Goal: Information Seeking & Learning: Understand process/instructions

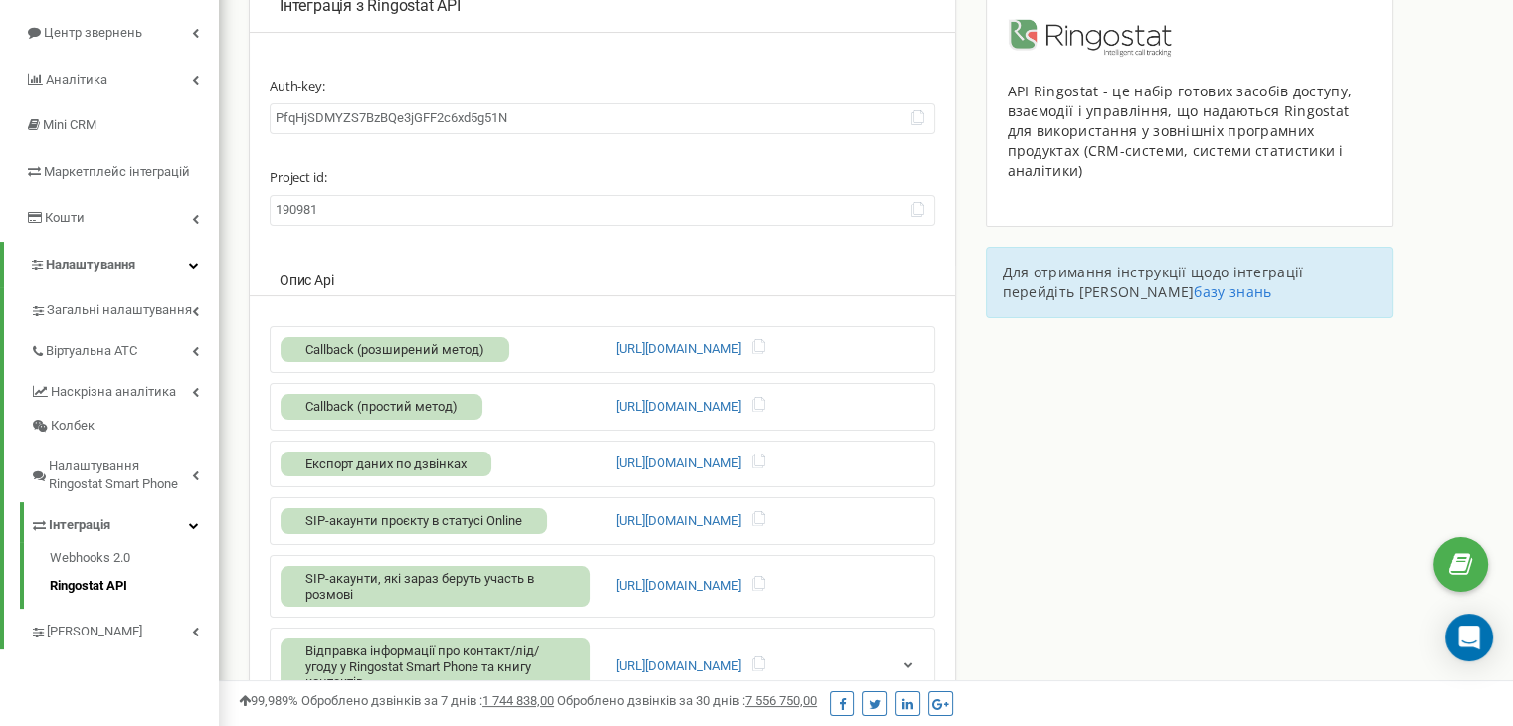
scroll to position [169, 0]
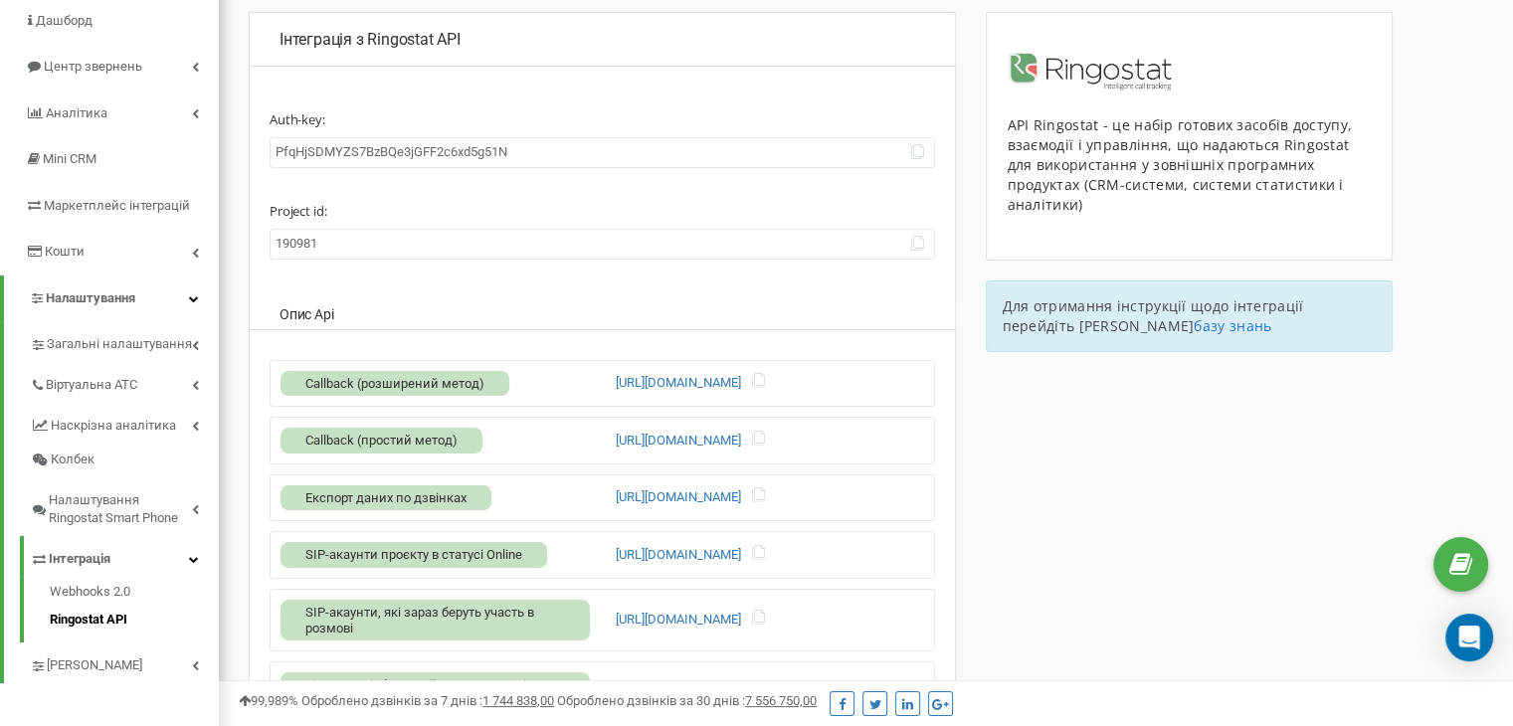
click at [400, 215] on label "Project id:" at bounding box center [602, 206] width 665 height 36
click at [498, 292] on div "Auth-key: PfqHjSDMYZS7BzBQe3jGFF2c6xd5g51N Project id: 190981 Опис Api Callback…" at bounding box center [602, 454] width 665 height 716
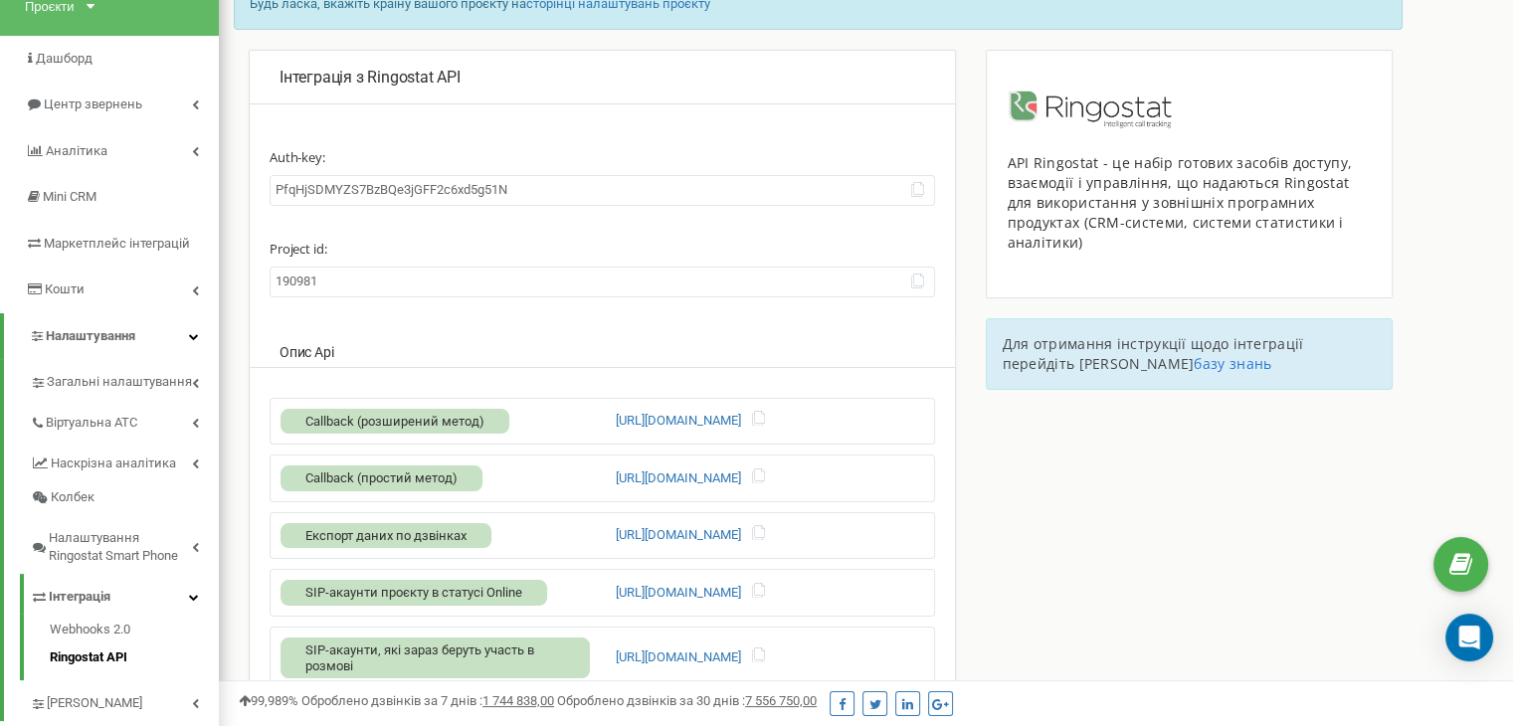
scroll to position [70, 0]
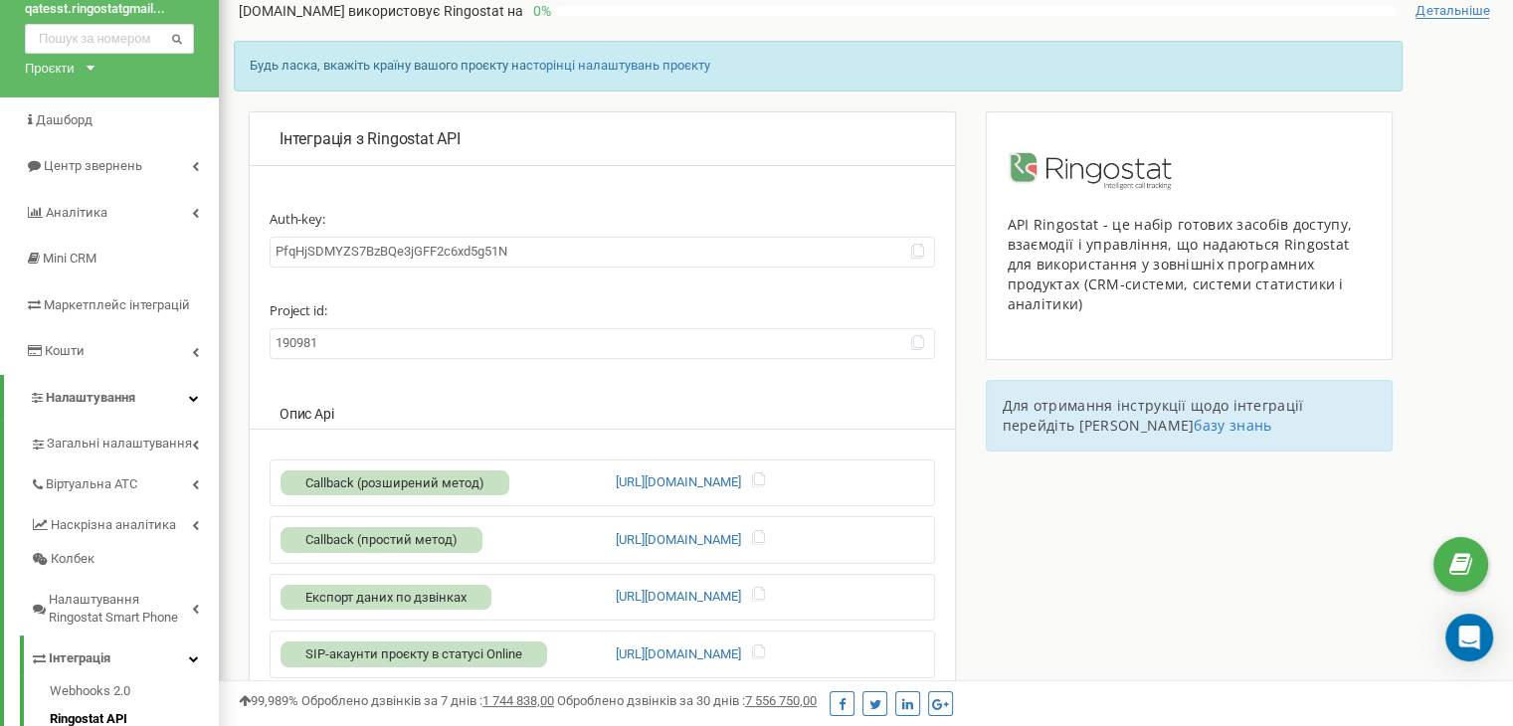
click at [929, 254] on input "PfqHjSDMYZS7BzBQe3jGFF2c6xd5g51N" at bounding box center [602, 252] width 665 height 31
click at [923, 254] on icon at bounding box center [917, 251] width 15 height 15
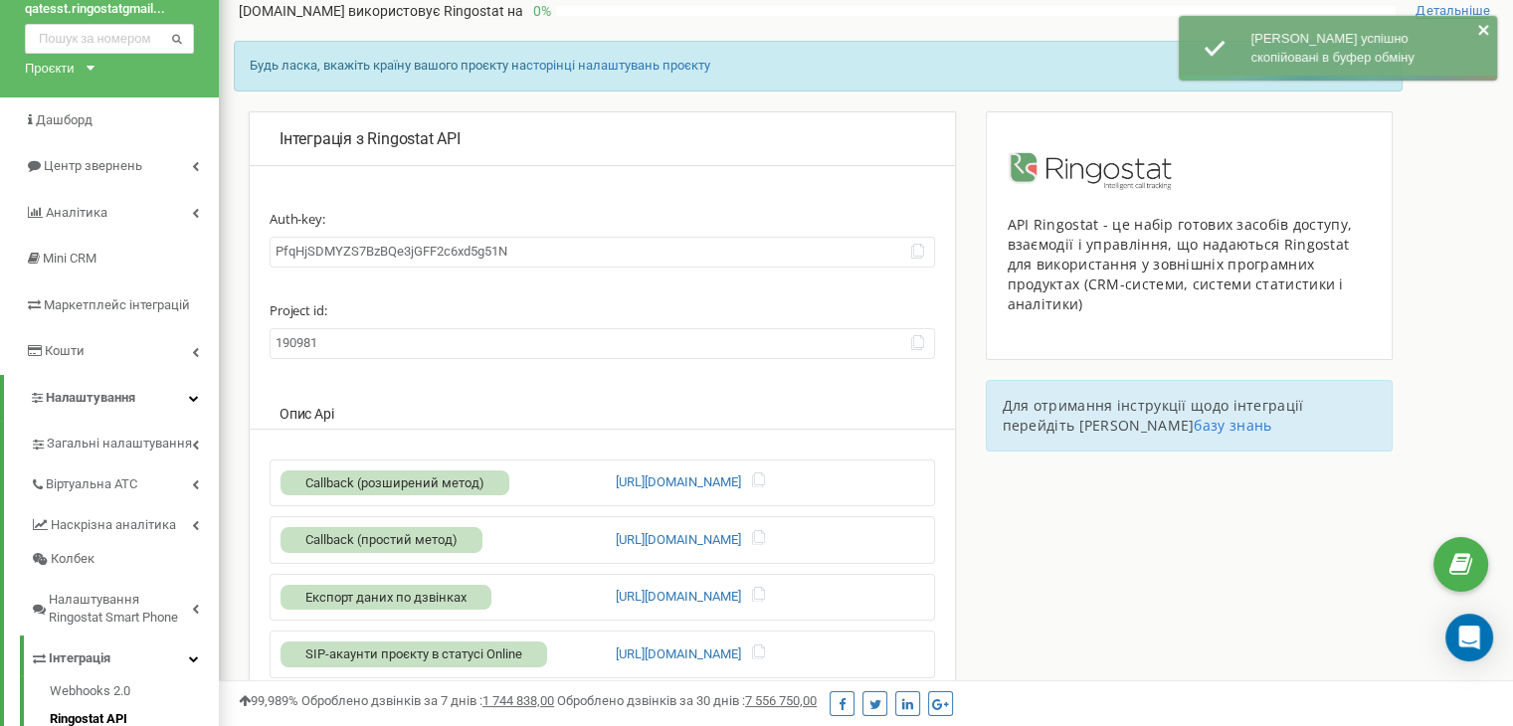
click at [406, 390] on div "Auth-key: PfqHjSDMYZS7BzBQe3jGFF2c6xd5g51N Project id: 190981 Опис Api Callback…" at bounding box center [602, 554] width 665 height 716
click at [769, 407] on p "Опис Api" at bounding box center [602, 414] width 646 height 20
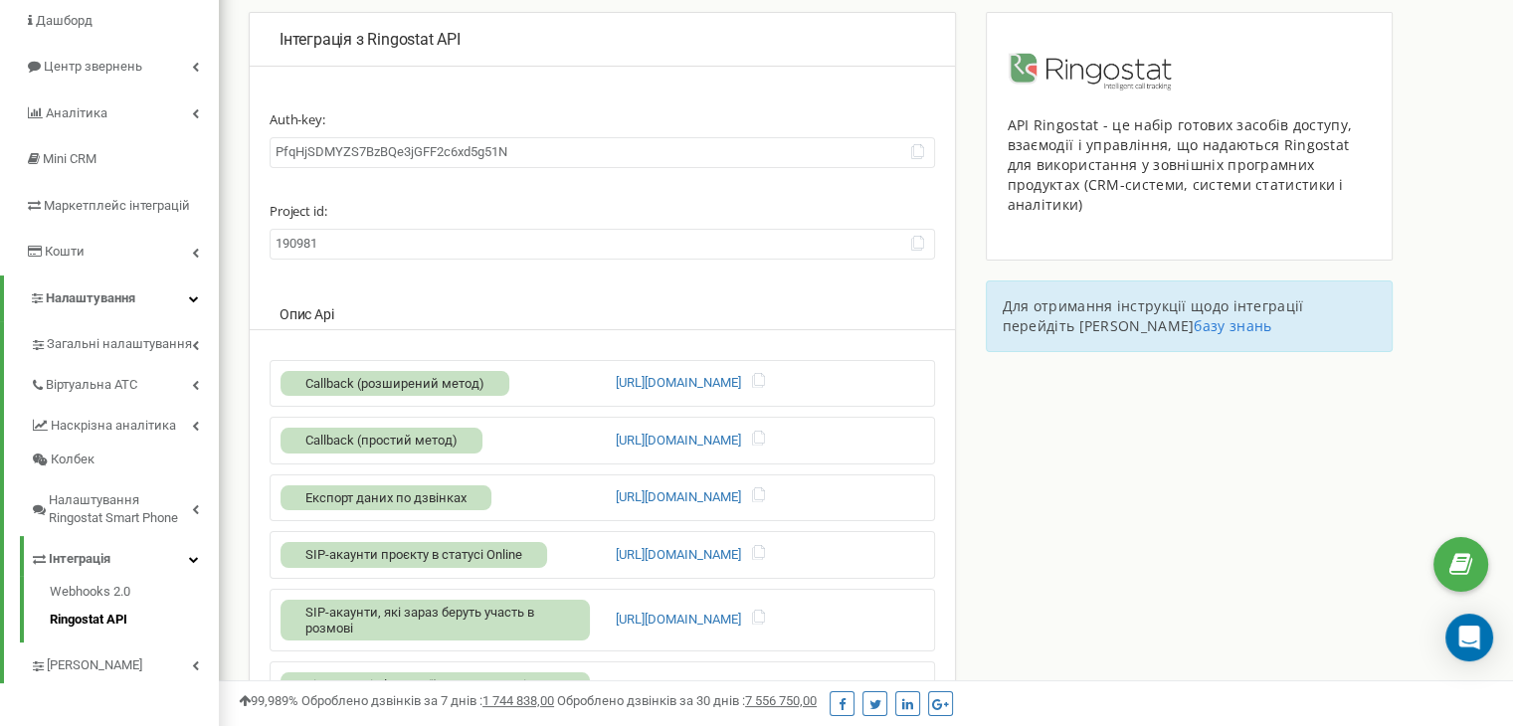
scroll to position [269, 0]
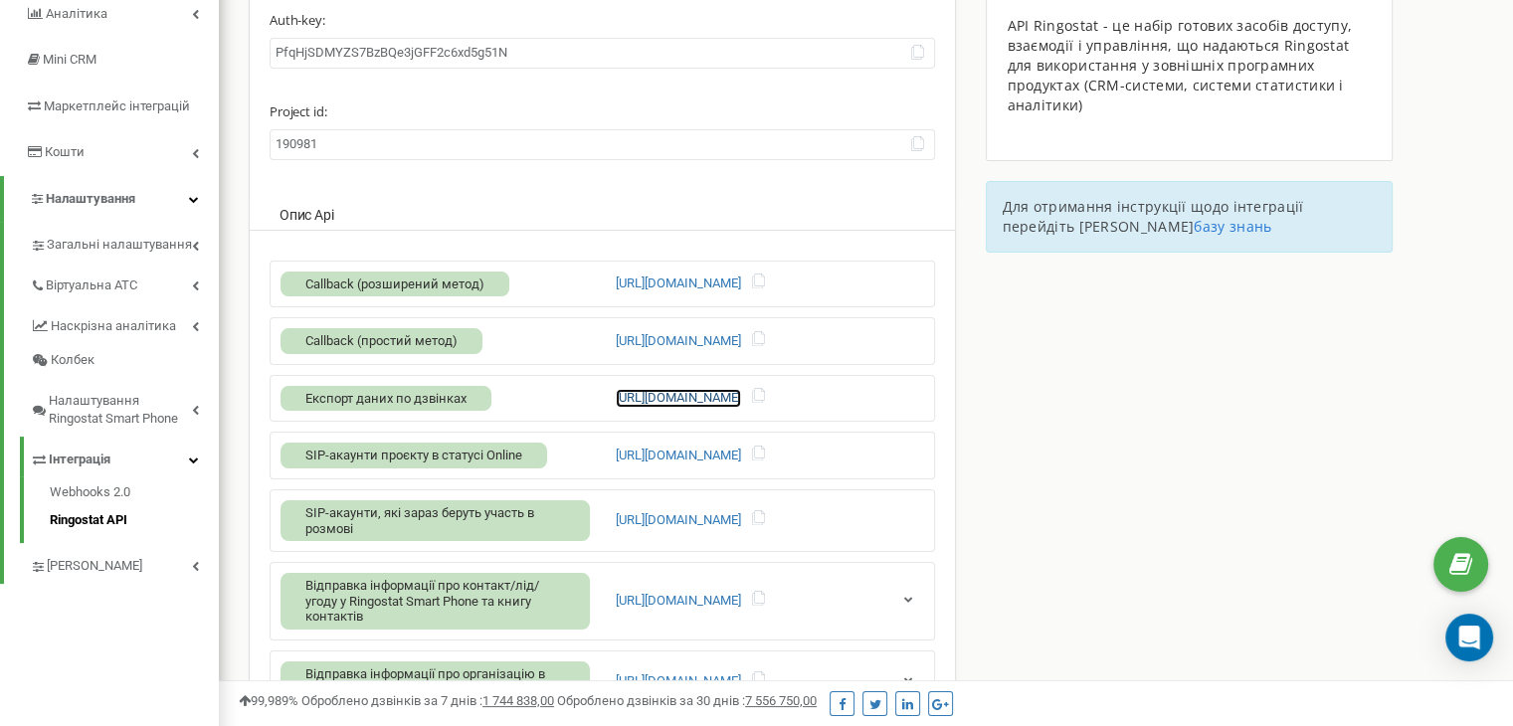
click at [741, 392] on link "[URL][DOMAIN_NAME]" at bounding box center [678, 398] width 125 height 19
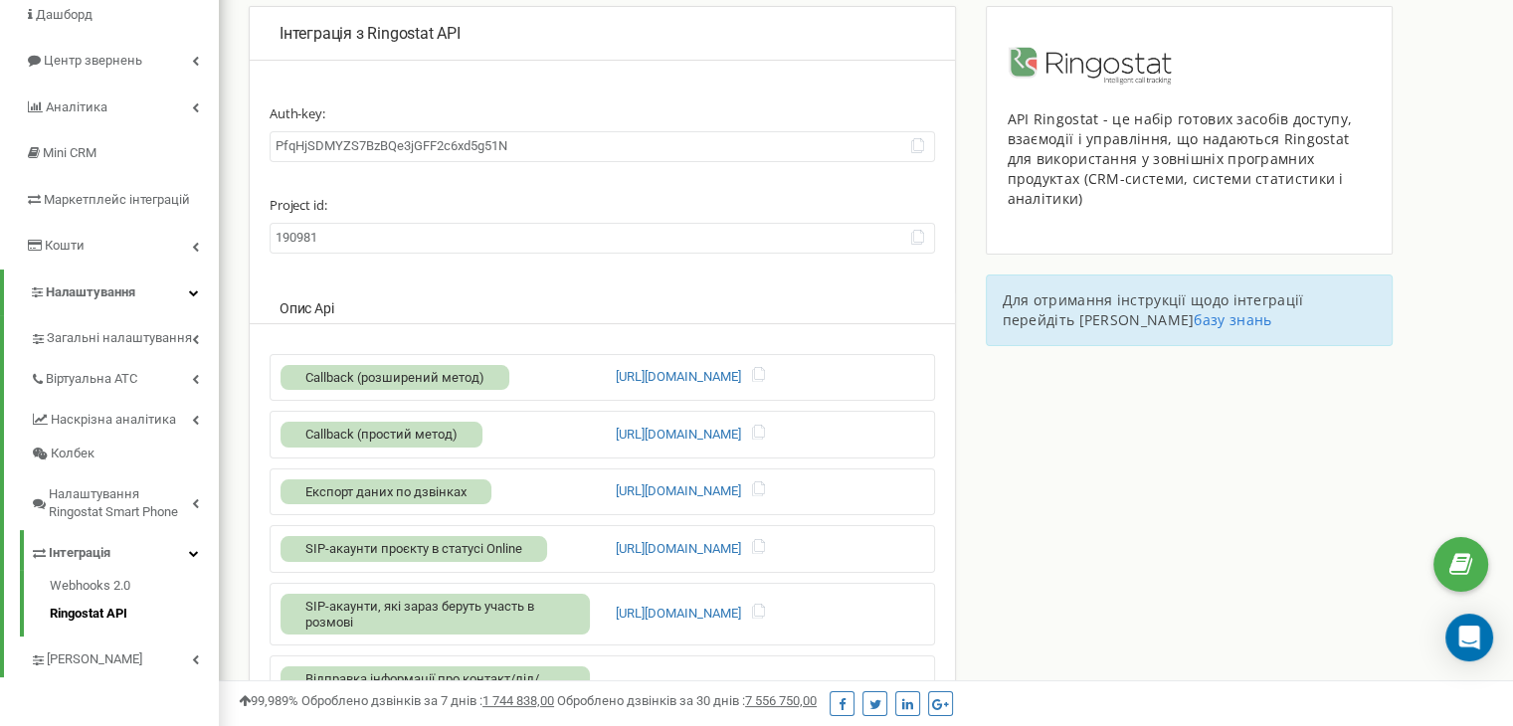
scroll to position [169, 0]
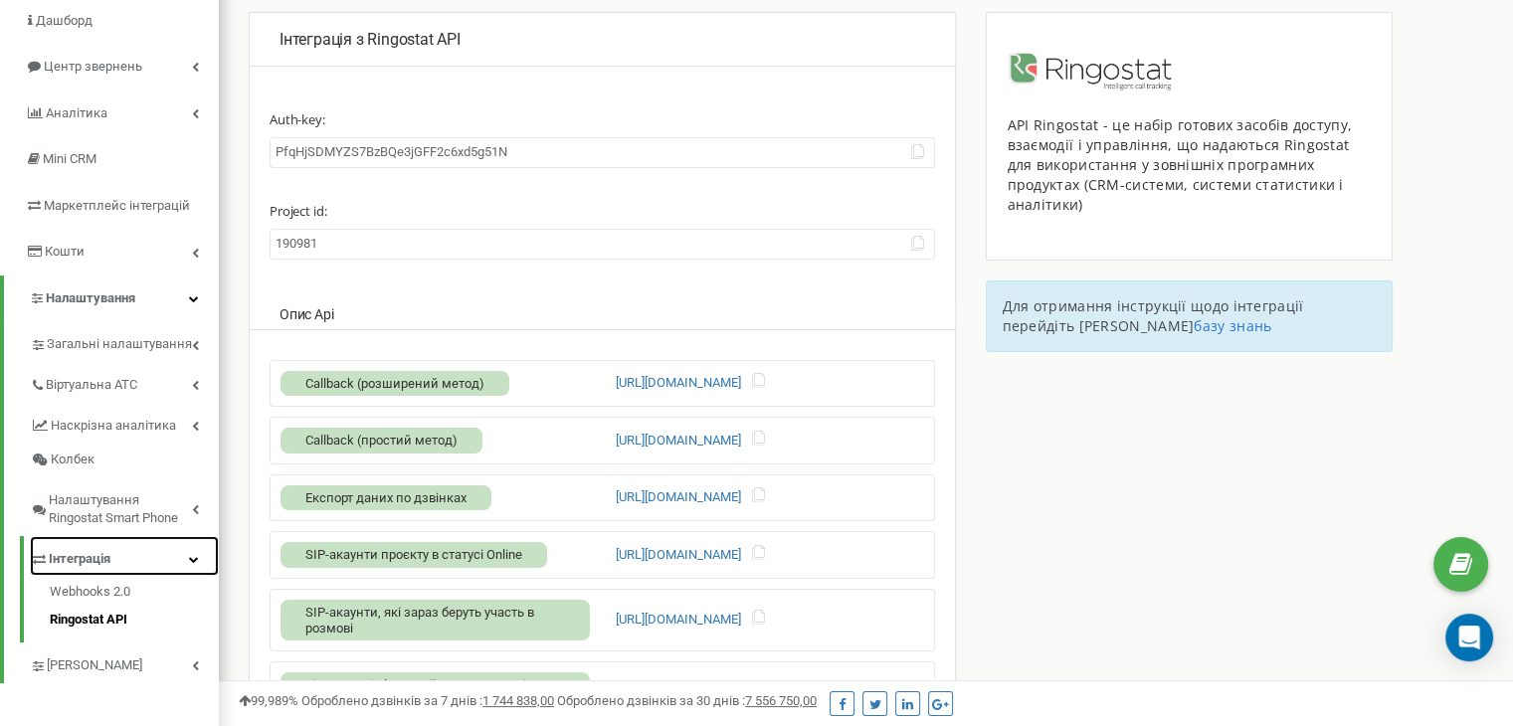
click at [193, 554] on icon at bounding box center [194, 559] width 10 height 10
click at [193, 554] on icon at bounding box center [195, 559] width 7 height 10
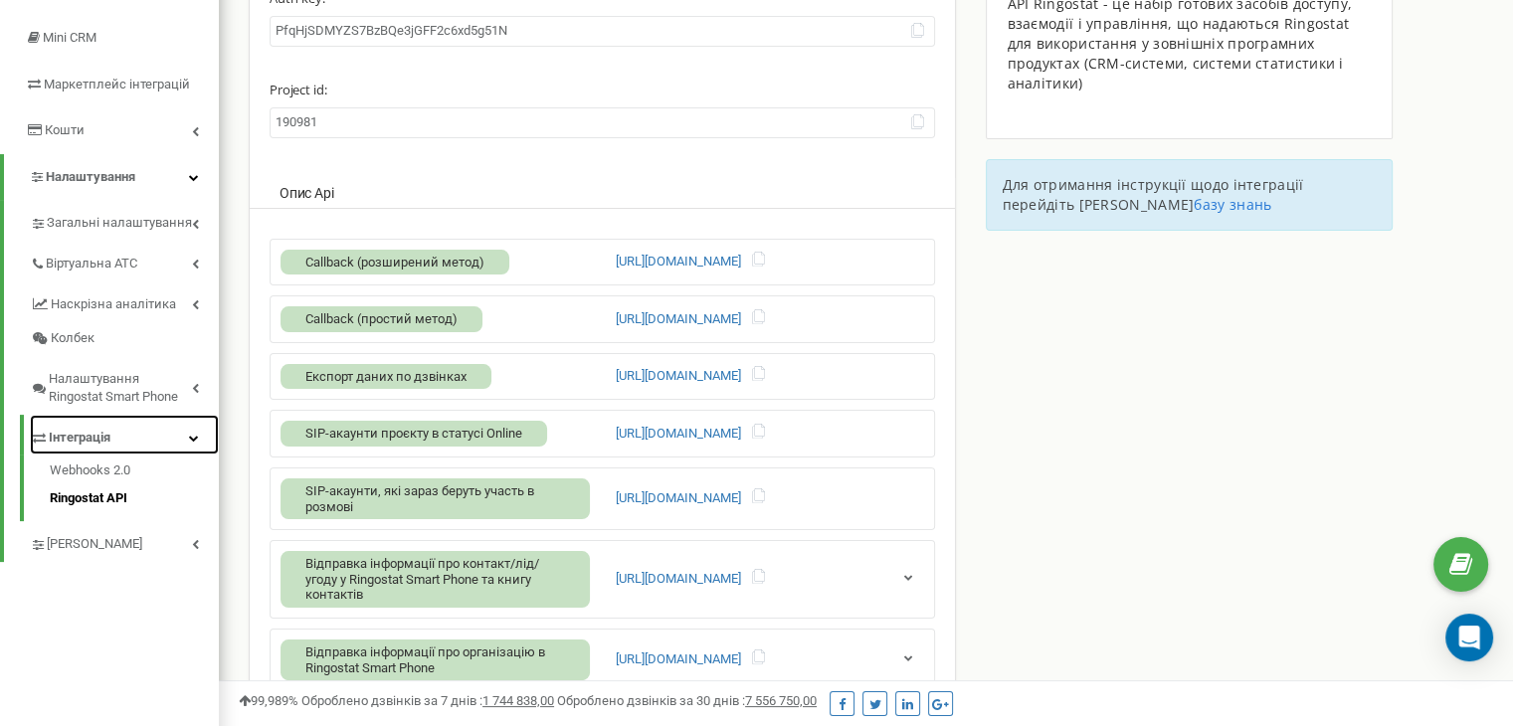
scroll to position [199, 0]
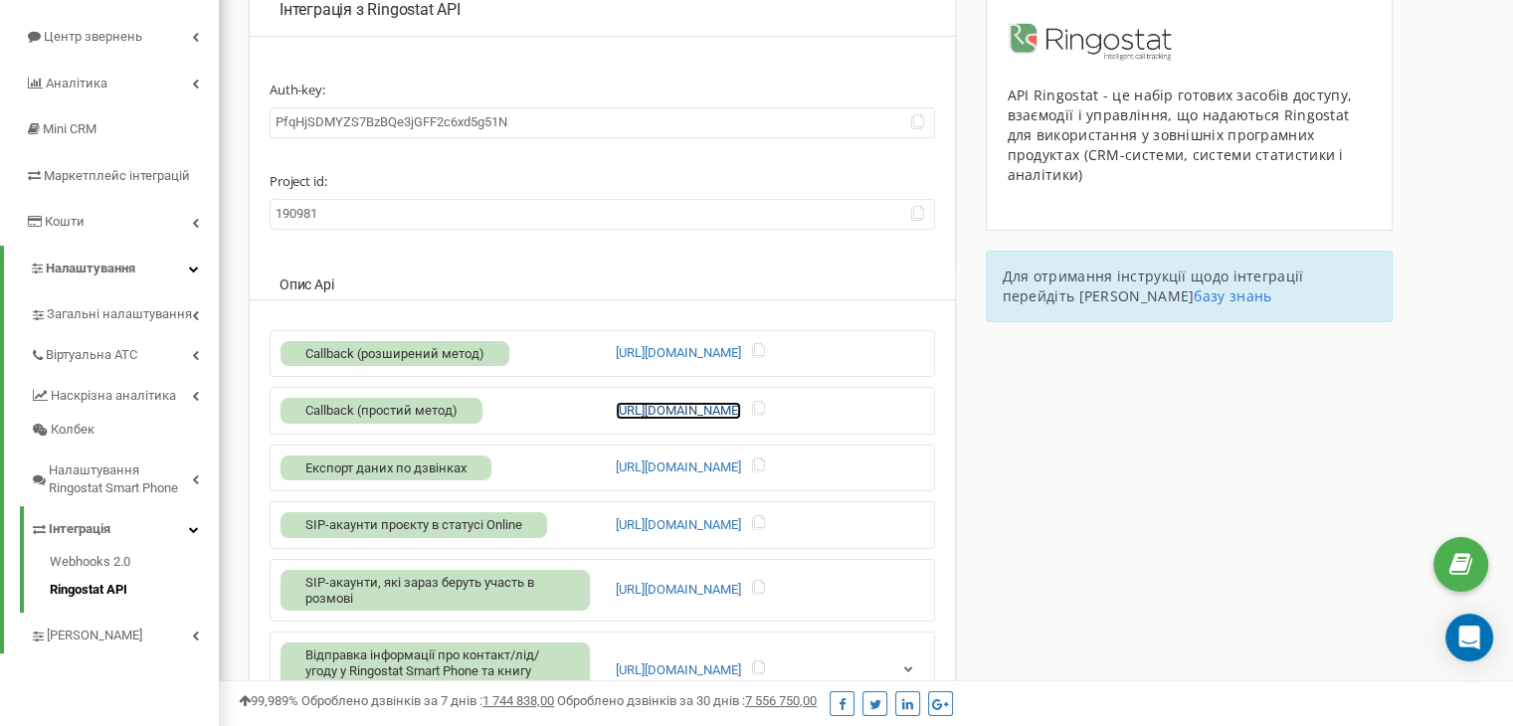
click at [660, 413] on link "[URL][DOMAIN_NAME]" at bounding box center [678, 411] width 125 height 19
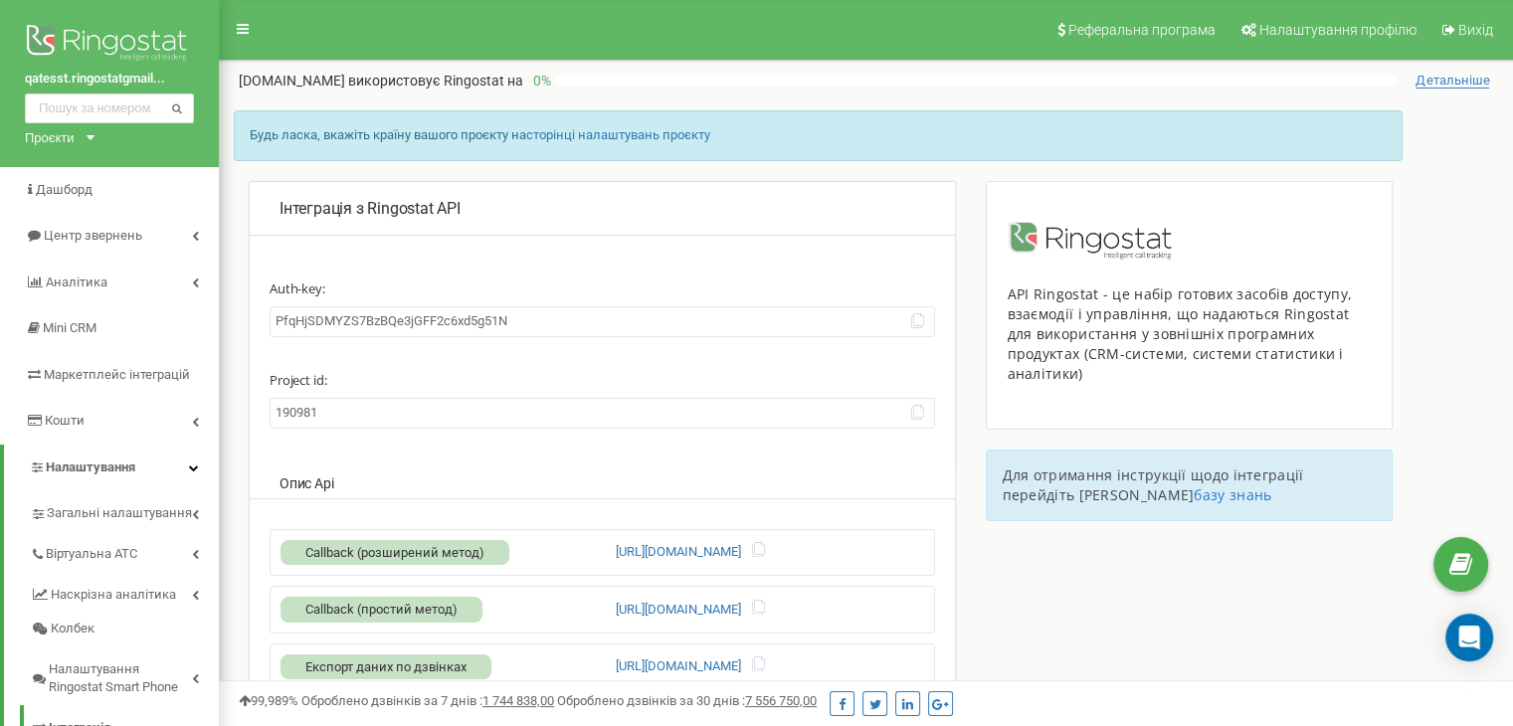
click at [556, 83] on p "0 %" at bounding box center [539, 81] width 33 height 20
click at [1458, 33] on span "Вихід" at bounding box center [1475, 30] width 35 height 16
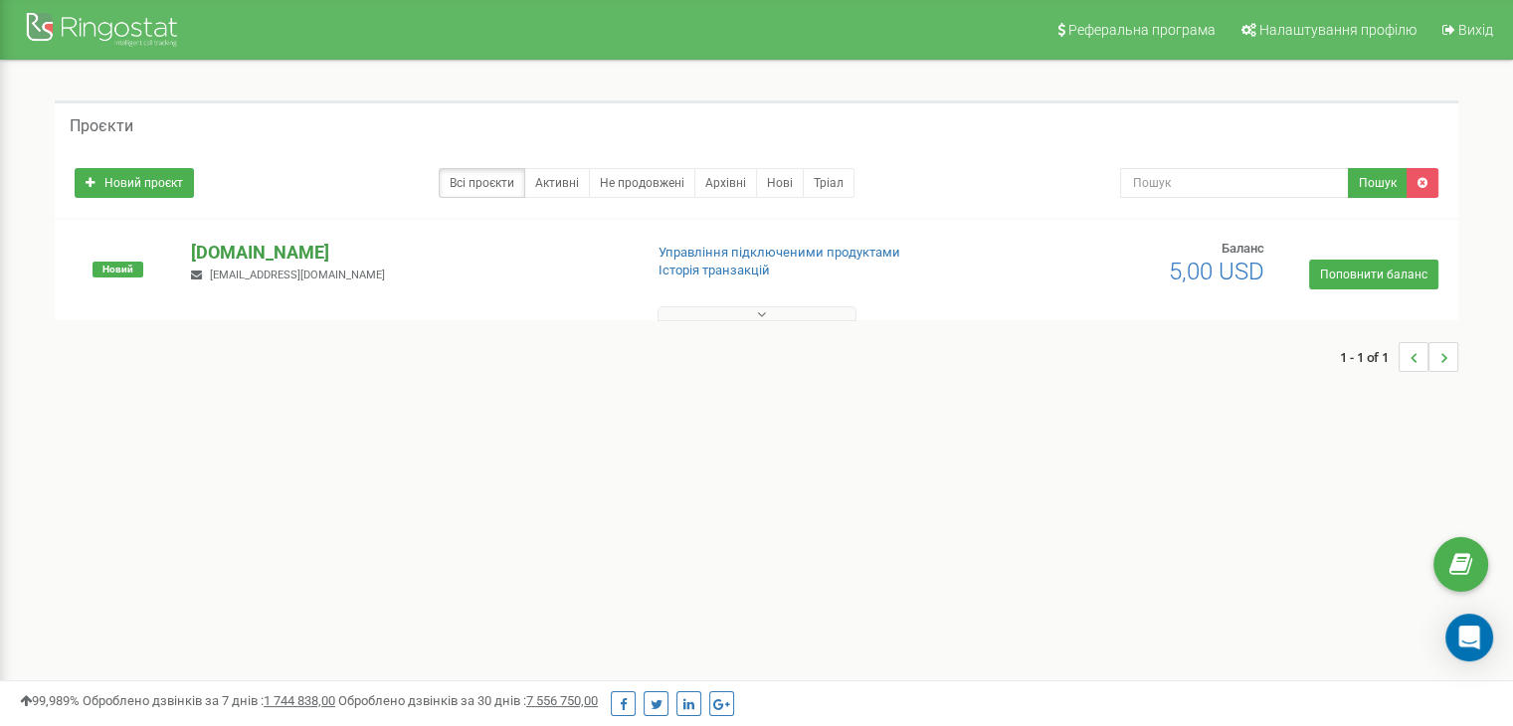
click at [305, 246] on p "[DOMAIN_NAME]" at bounding box center [408, 253] width 435 height 26
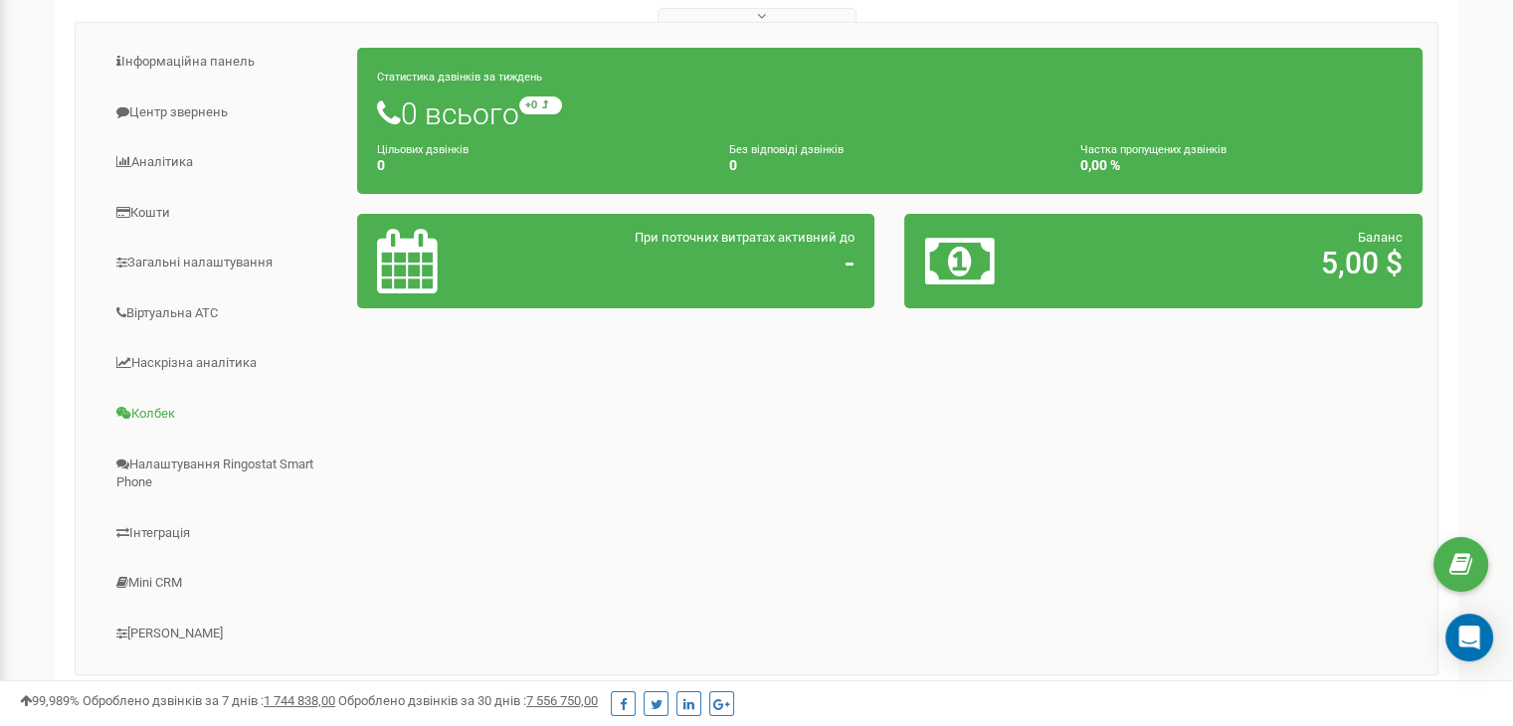
scroll to position [467, 0]
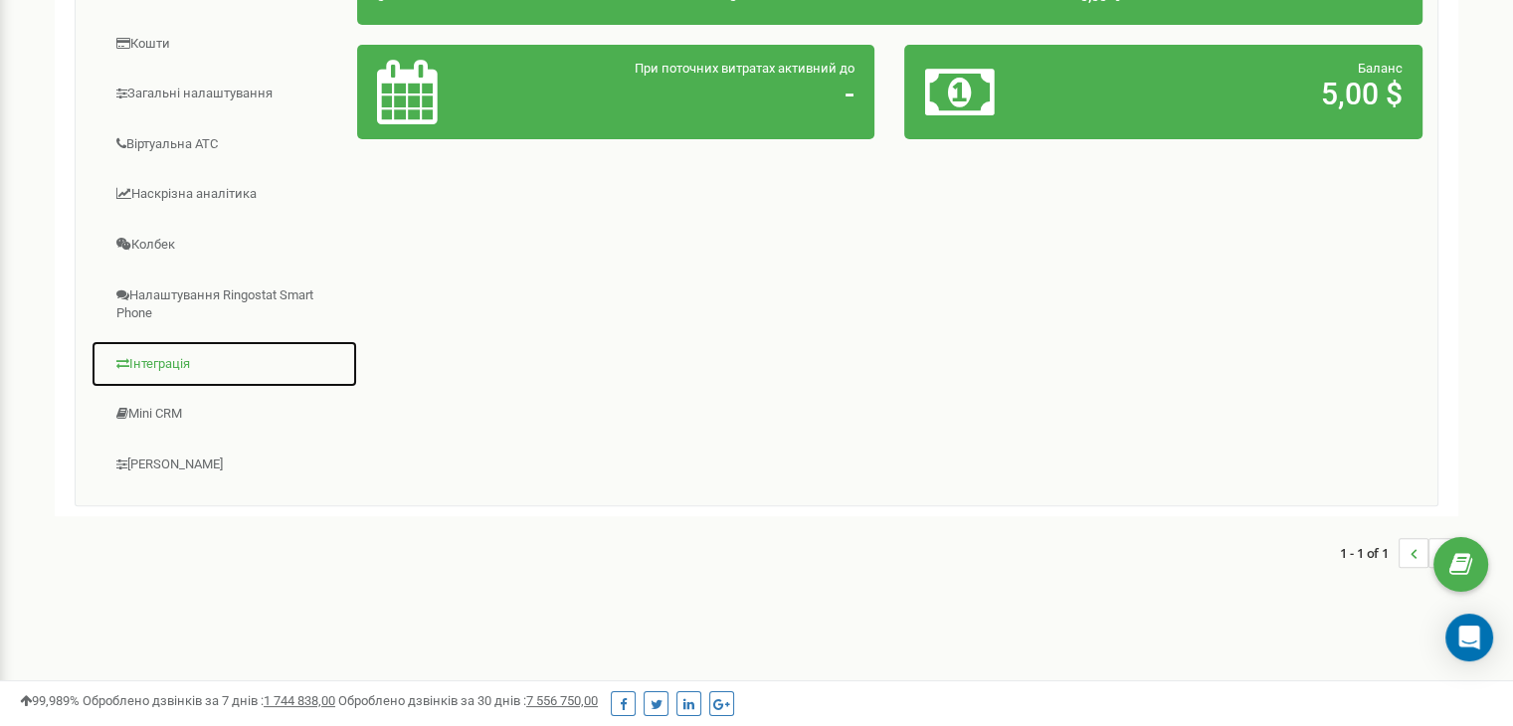
click at [184, 356] on link "Інтеграція" at bounding box center [225, 364] width 268 height 49
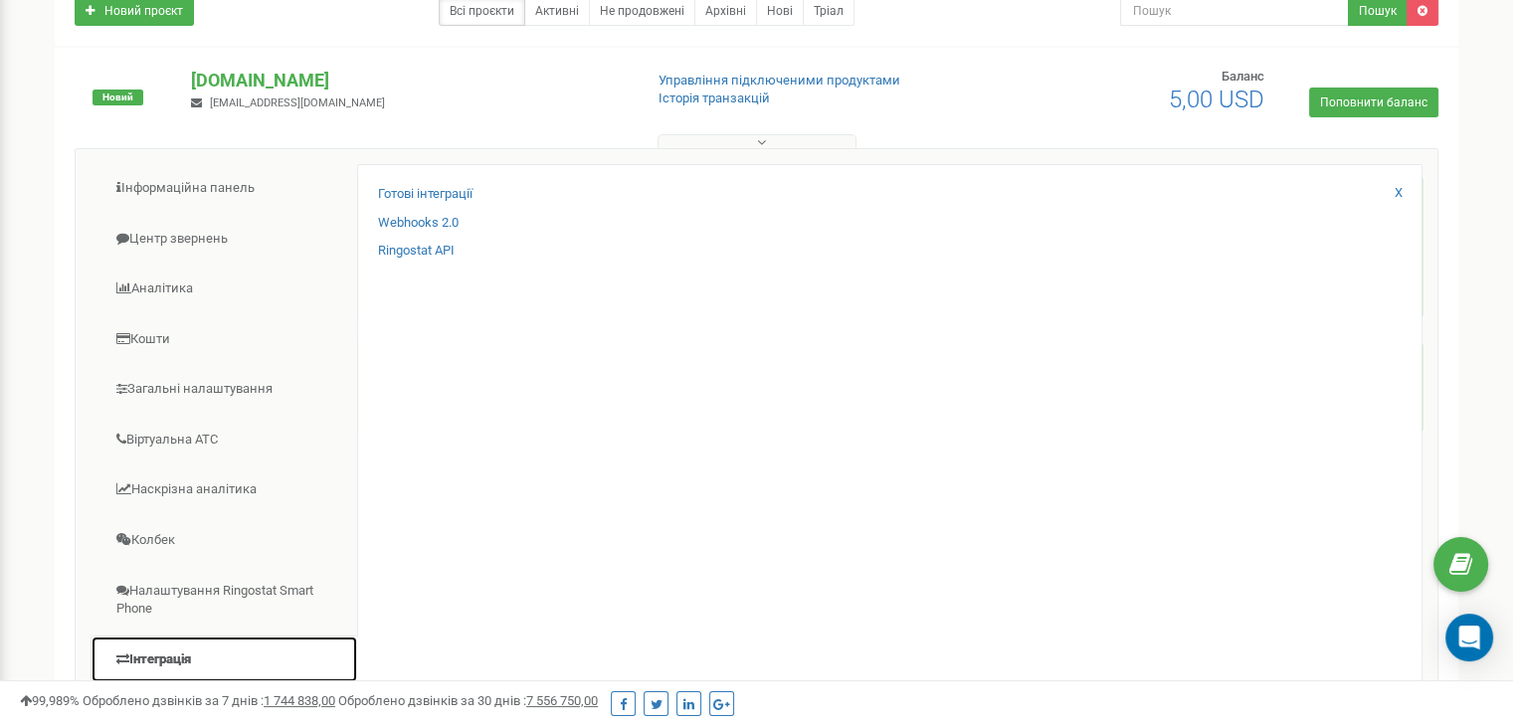
scroll to position [169, 0]
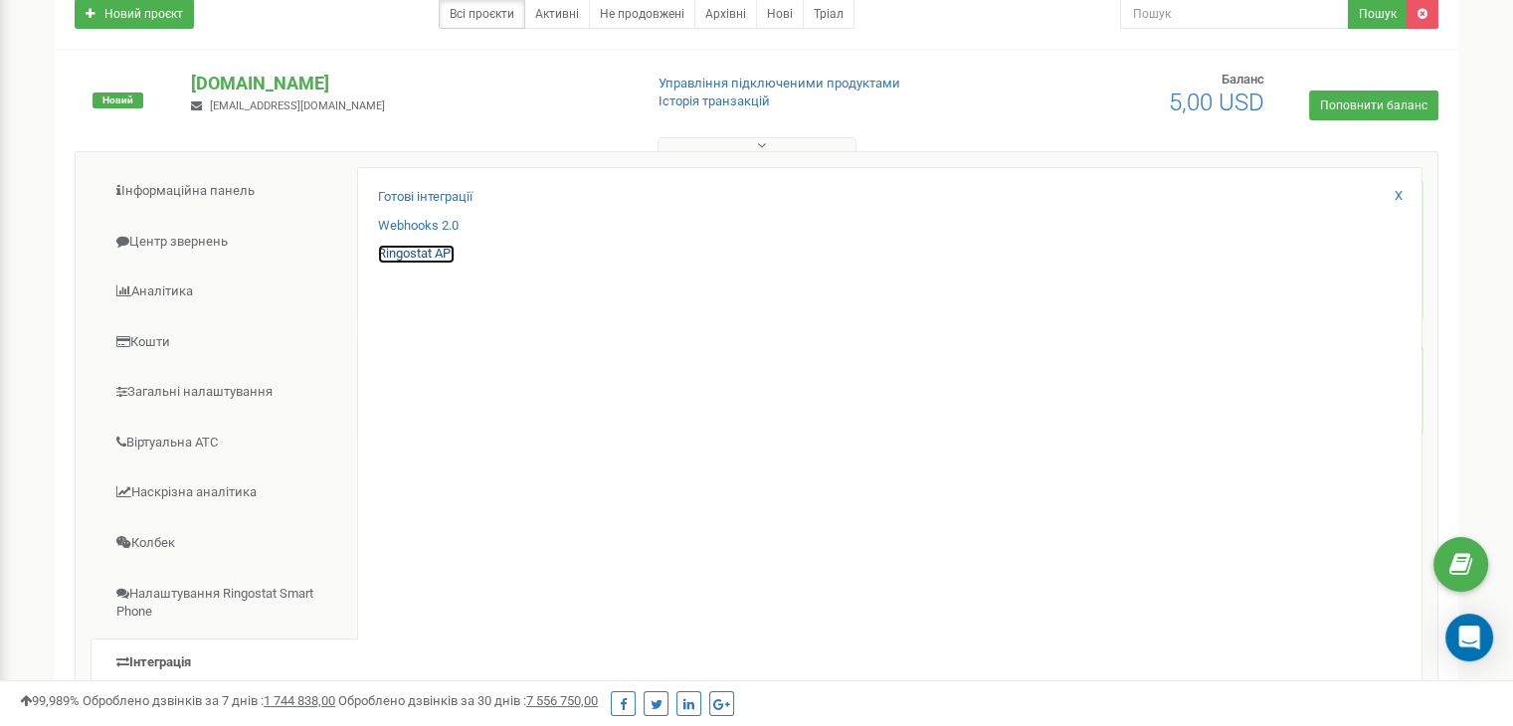
click at [446, 252] on link "Ringostat API" at bounding box center [416, 254] width 77 height 19
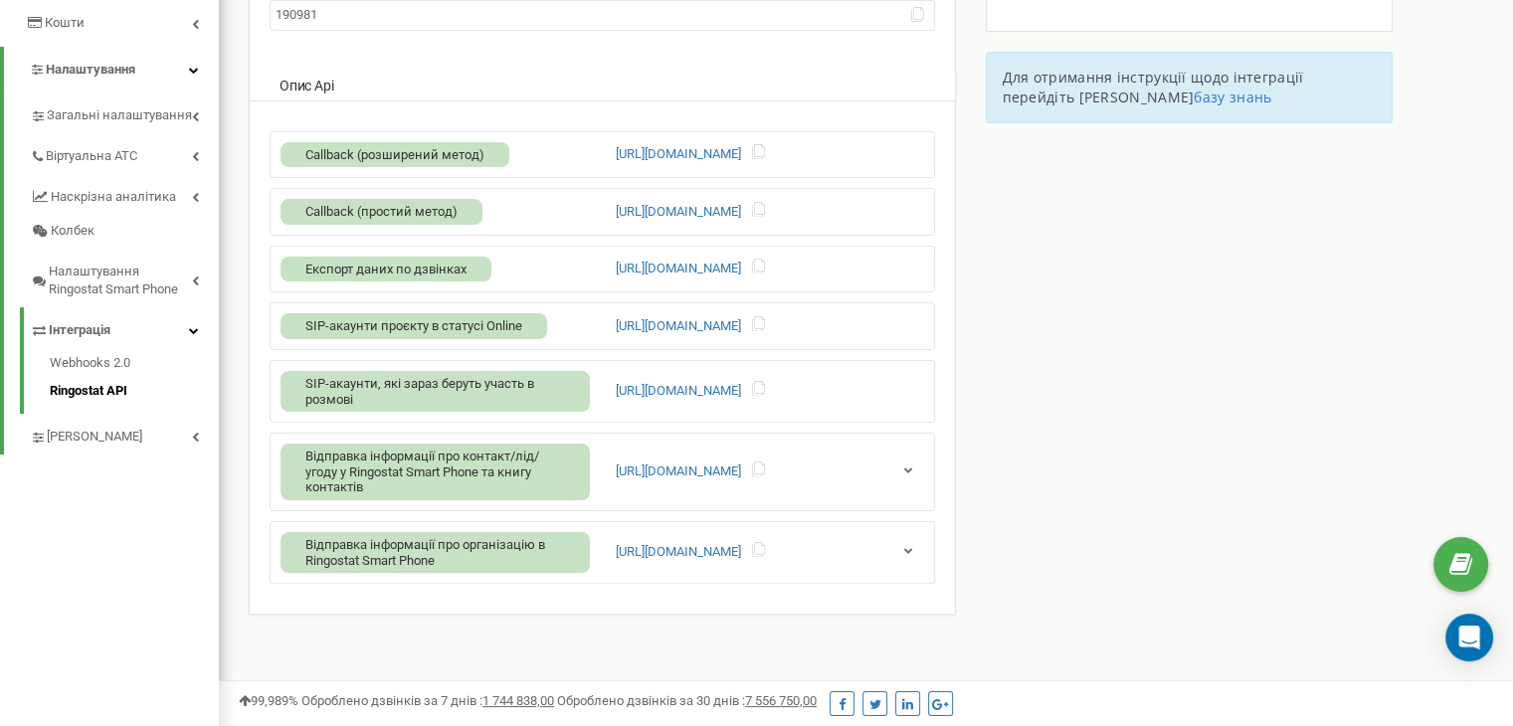
click at [442, 264] on span "Експорт даних по дзвінках" at bounding box center [385, 269] width 161 height 15
click at [723, 268] on link "[URL][DOMAIN_NAME]" at bounding box center [678, 269] width 125 height 19
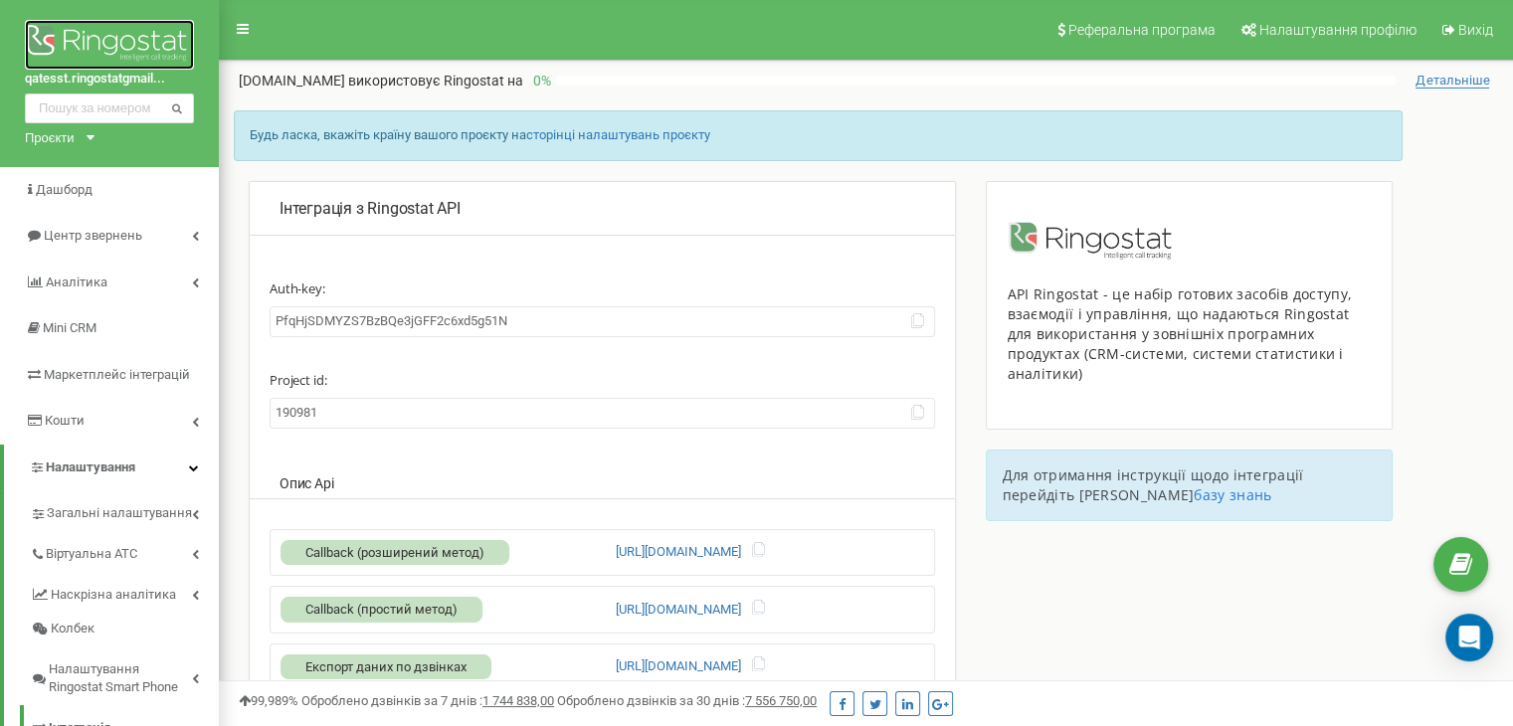
click at [76, 39] on img at bounding box center [109, 45] width 169 height 50
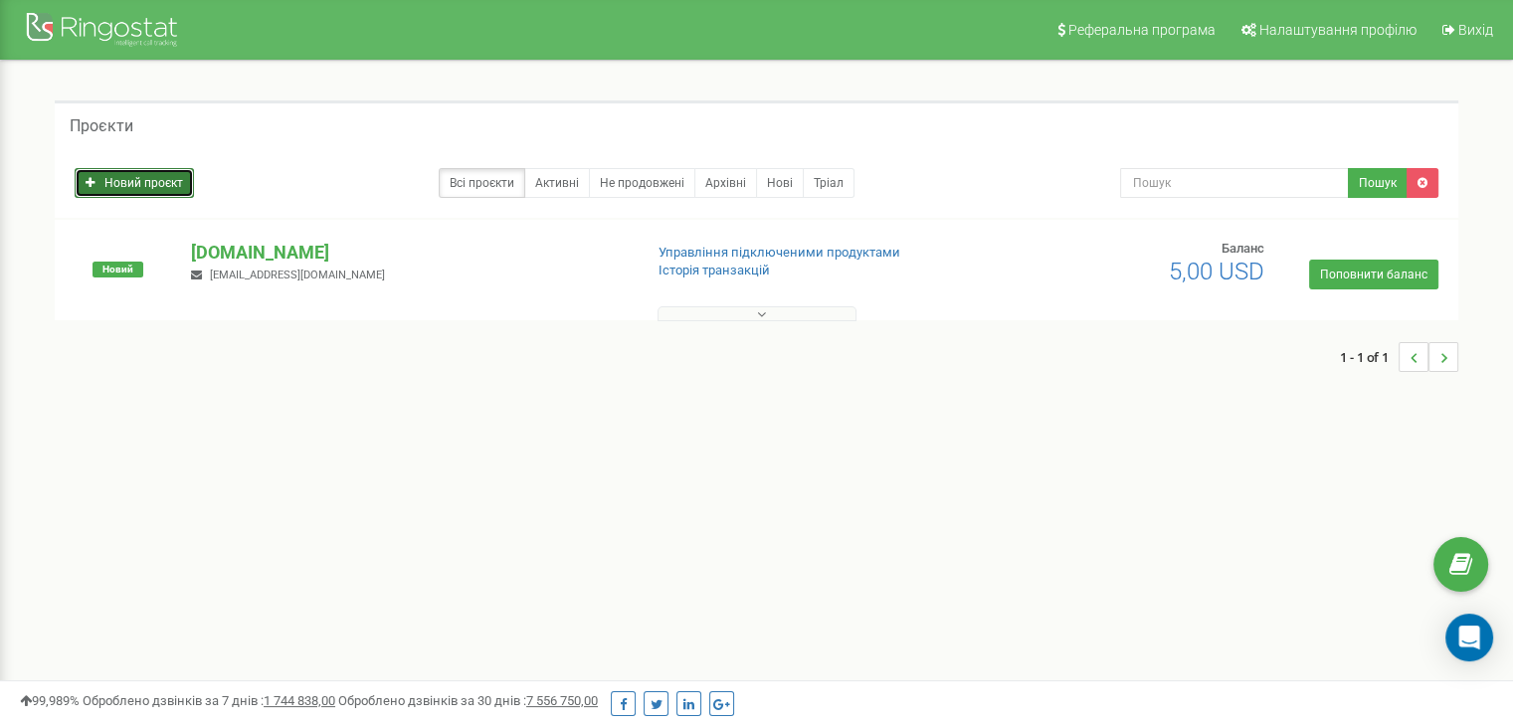
click at [130, 172] on link "Новий проєкт" at bounding box center [134, 183] width 119 height 30
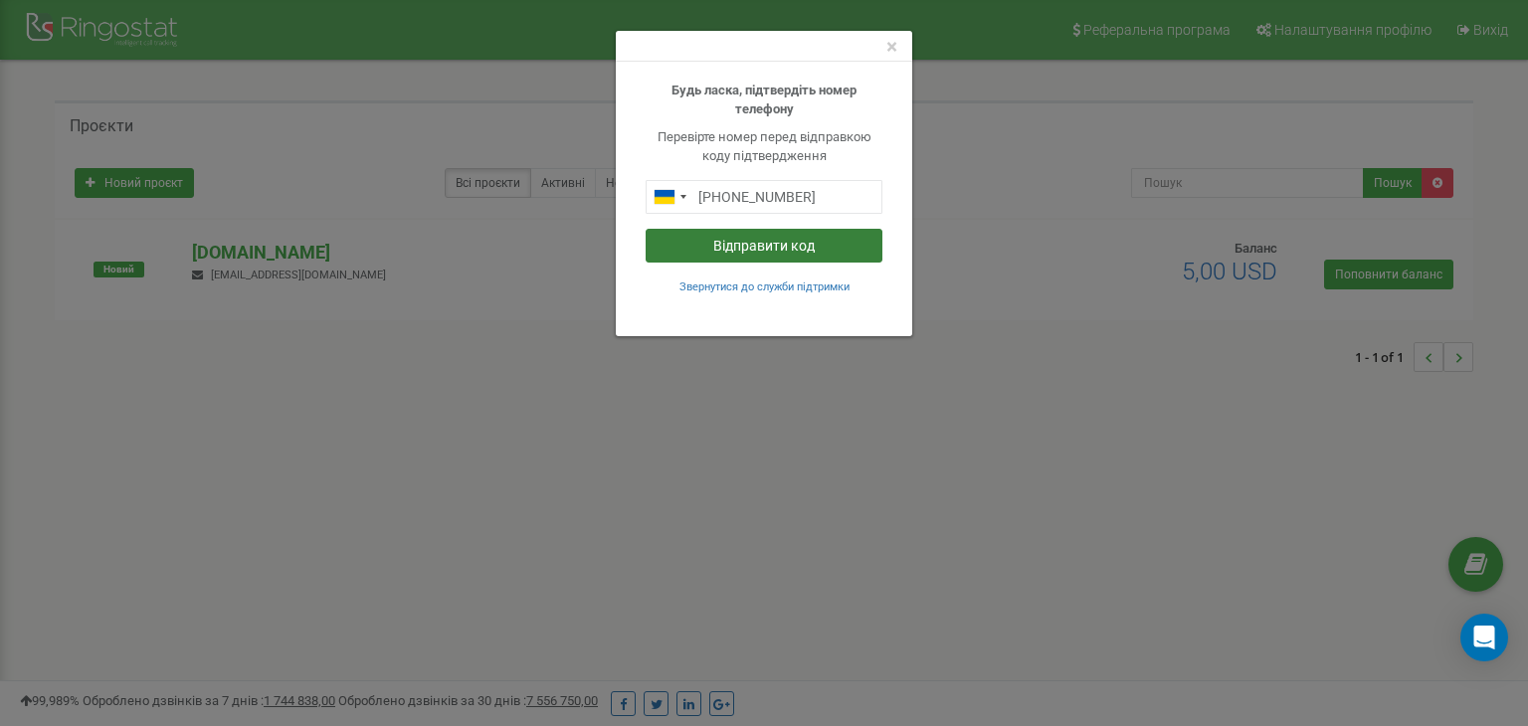
click at [748, 248] on button "Відправити код" at bounding box center [764, 246] width 237 height 34
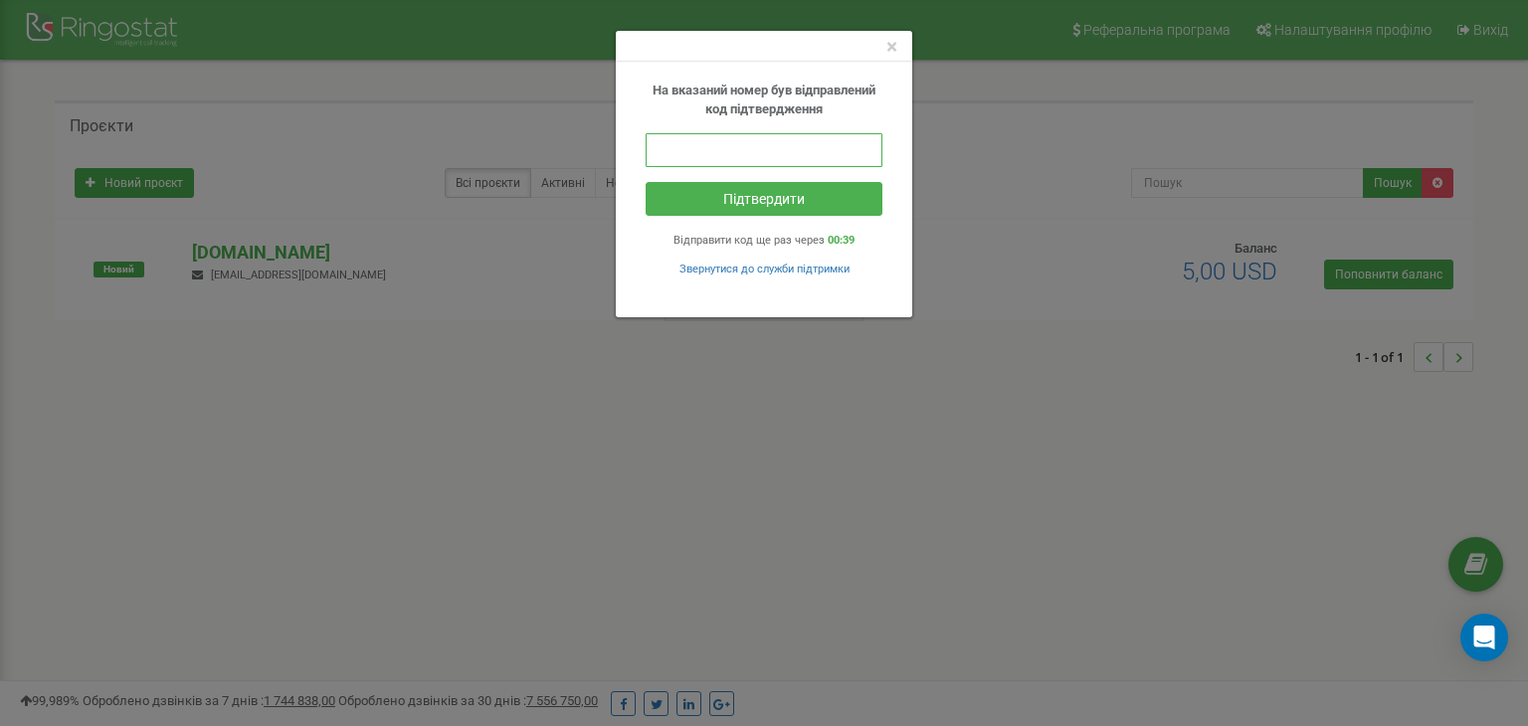
click at [784, 150] on input "text" at bounding box center [764, 150] width 237 height 34
type input "598076"
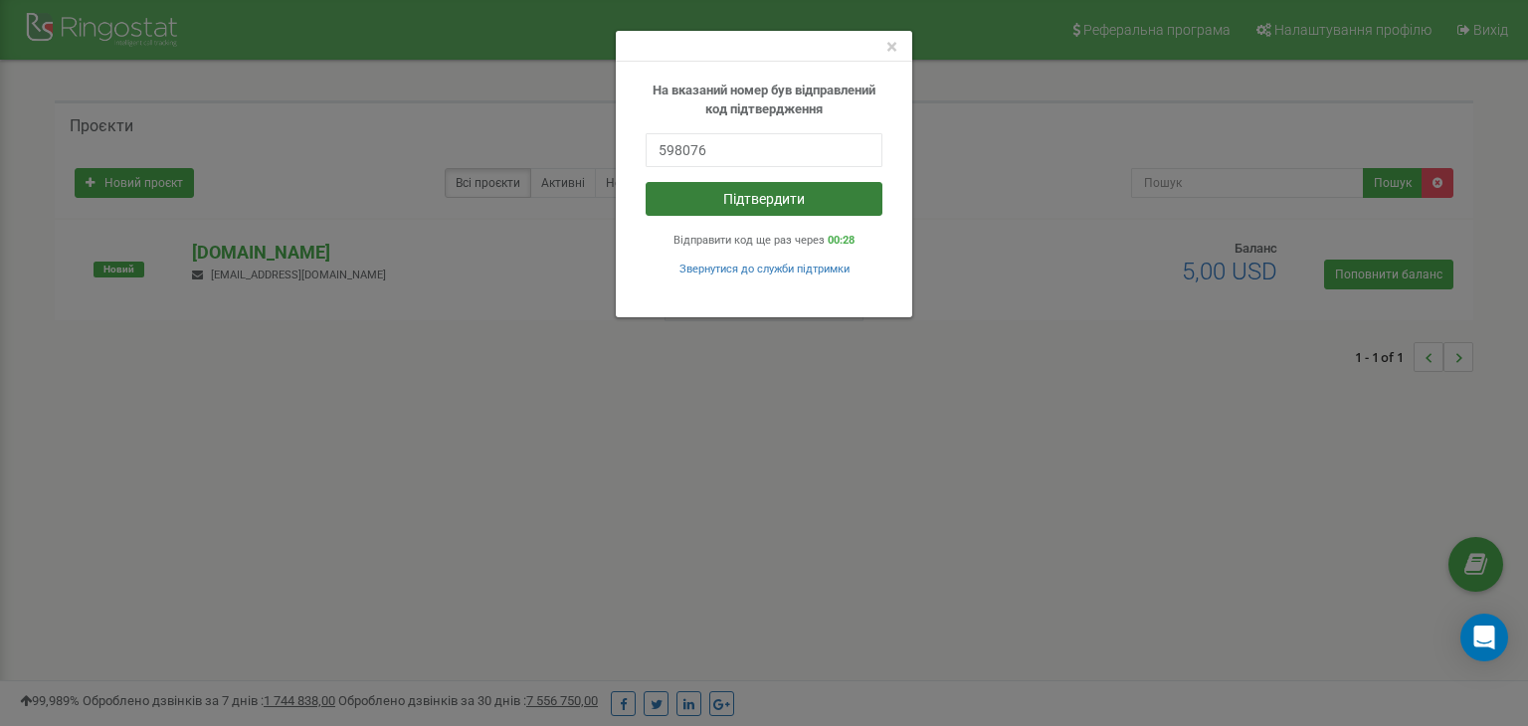
click at [715, 206] on button "Підтвердити" at bounding box center [764, 199] width 237 height 34
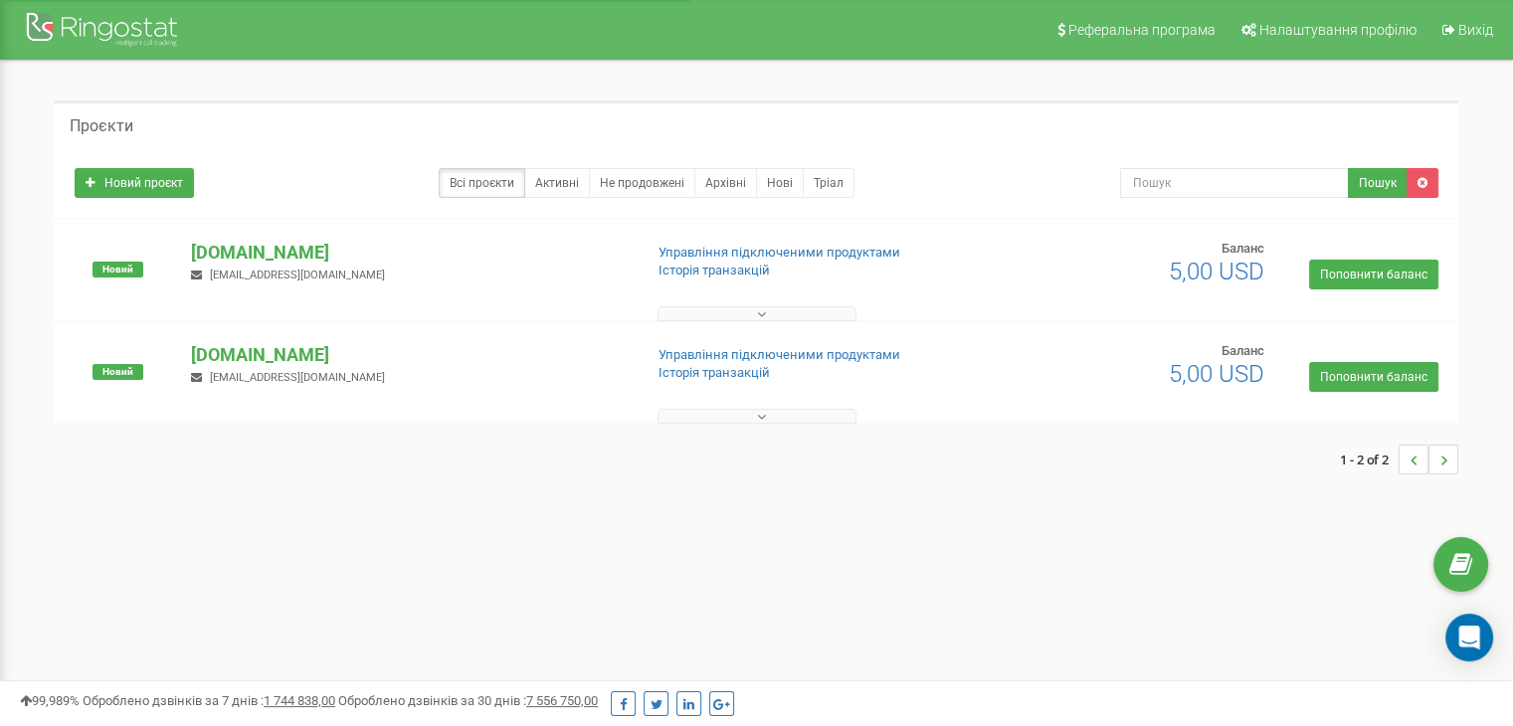
drag, startPoint x: 278, startPoint y: 358, endPoint x: 386, endPoint y: 376, distance: 108.9
click at [278, 358] on p "[DOMAIN_NAME]" at bounding box center [408, 355] width 435 height 26
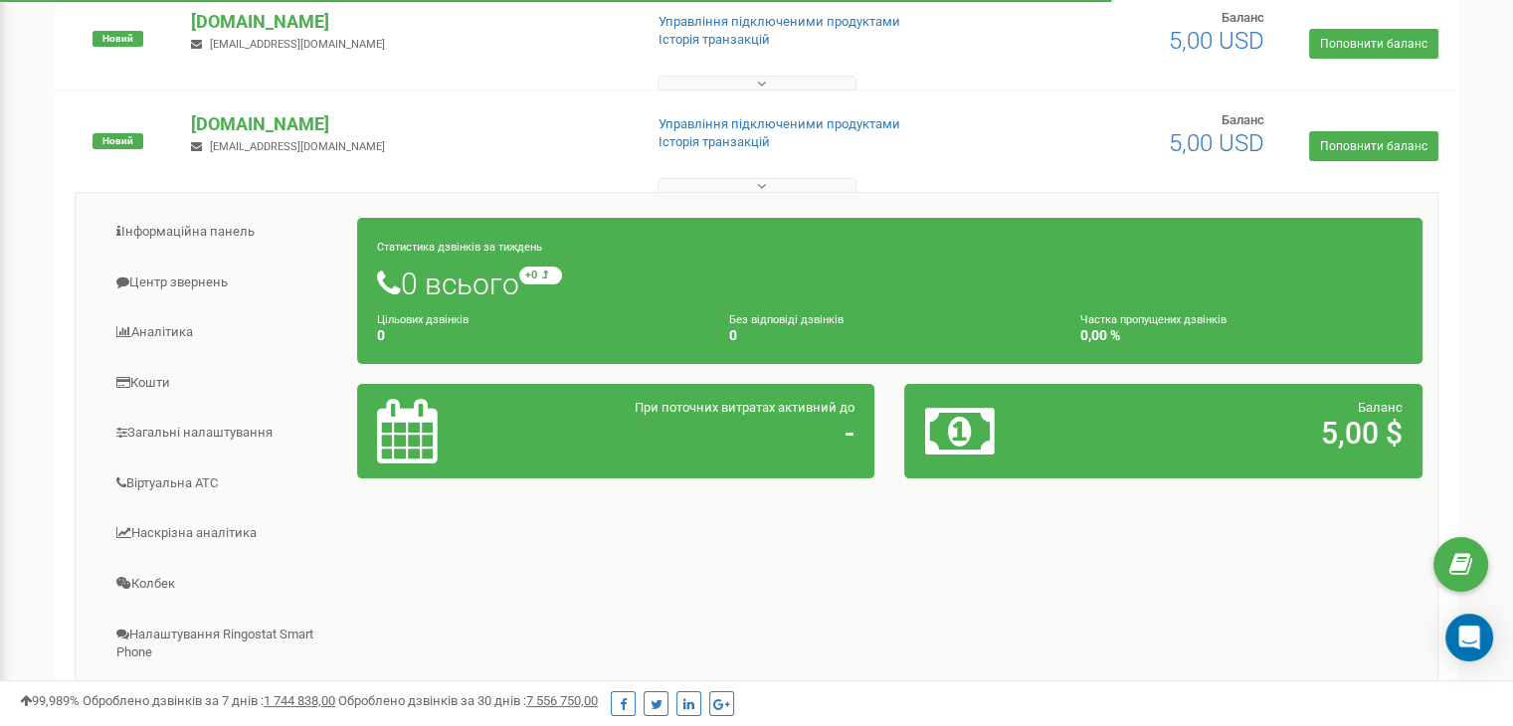
scroll to position [398, 0]
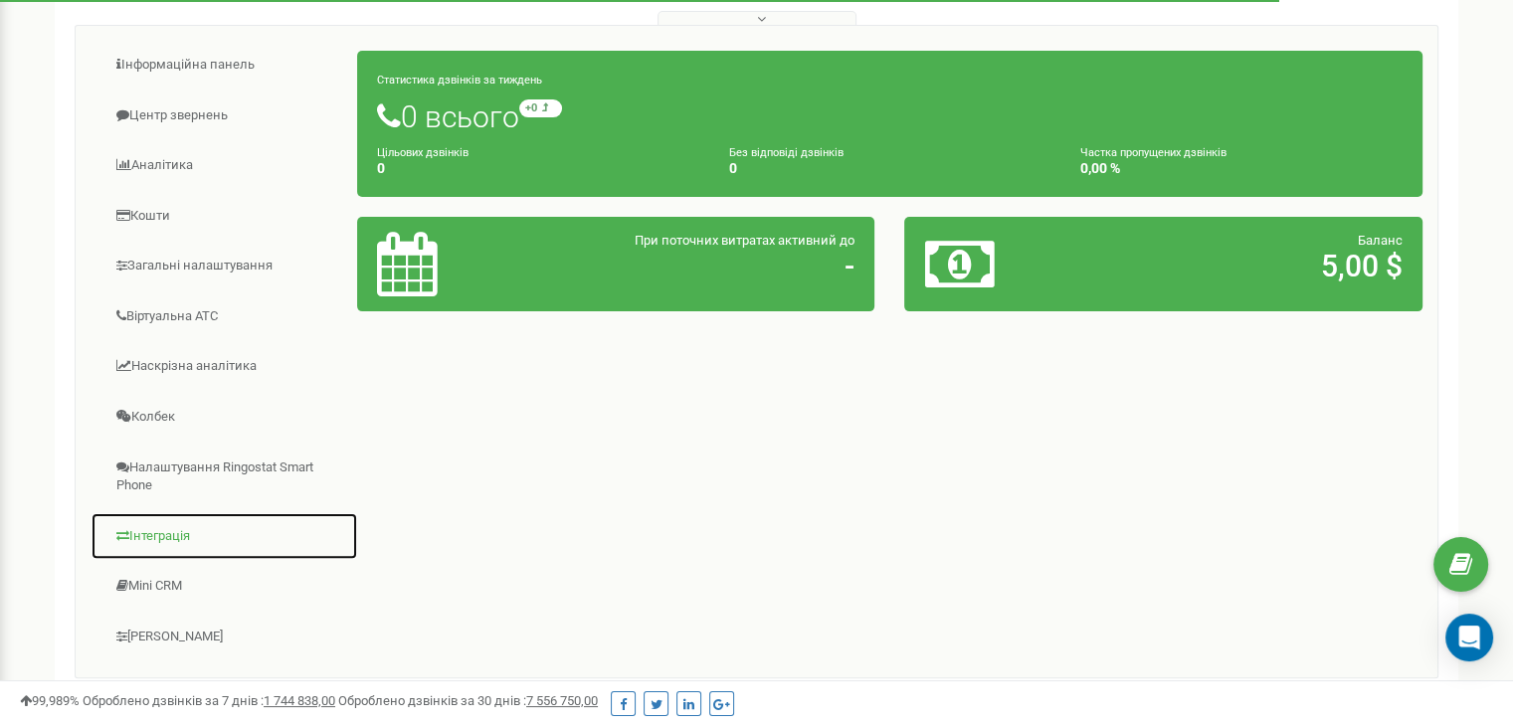
click at [192, 530] on link "Інтеграція" at bounding box center [225, 536] width 268 height 49
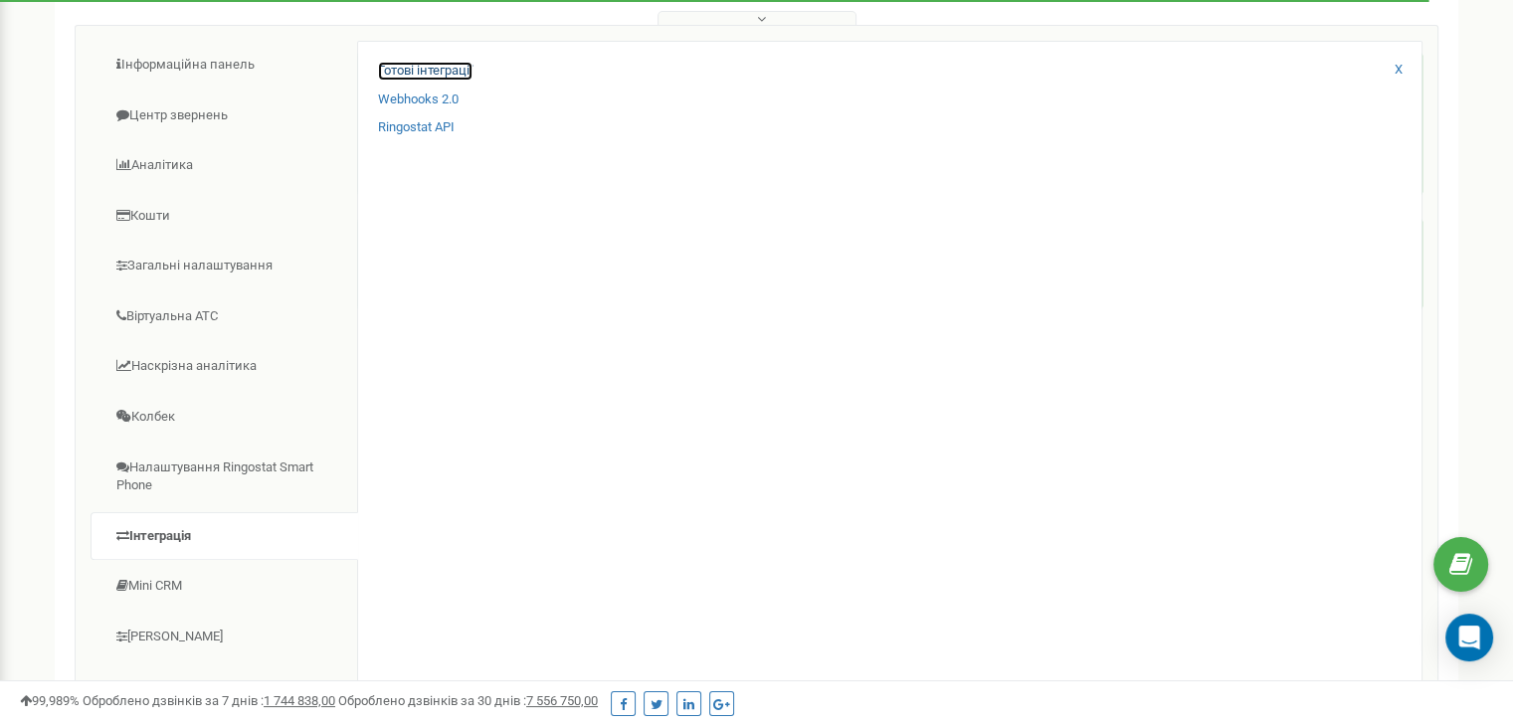
click at [434, 69] on link "Готові інтеграції" at bounding box center [425, 71] width 94 height 19
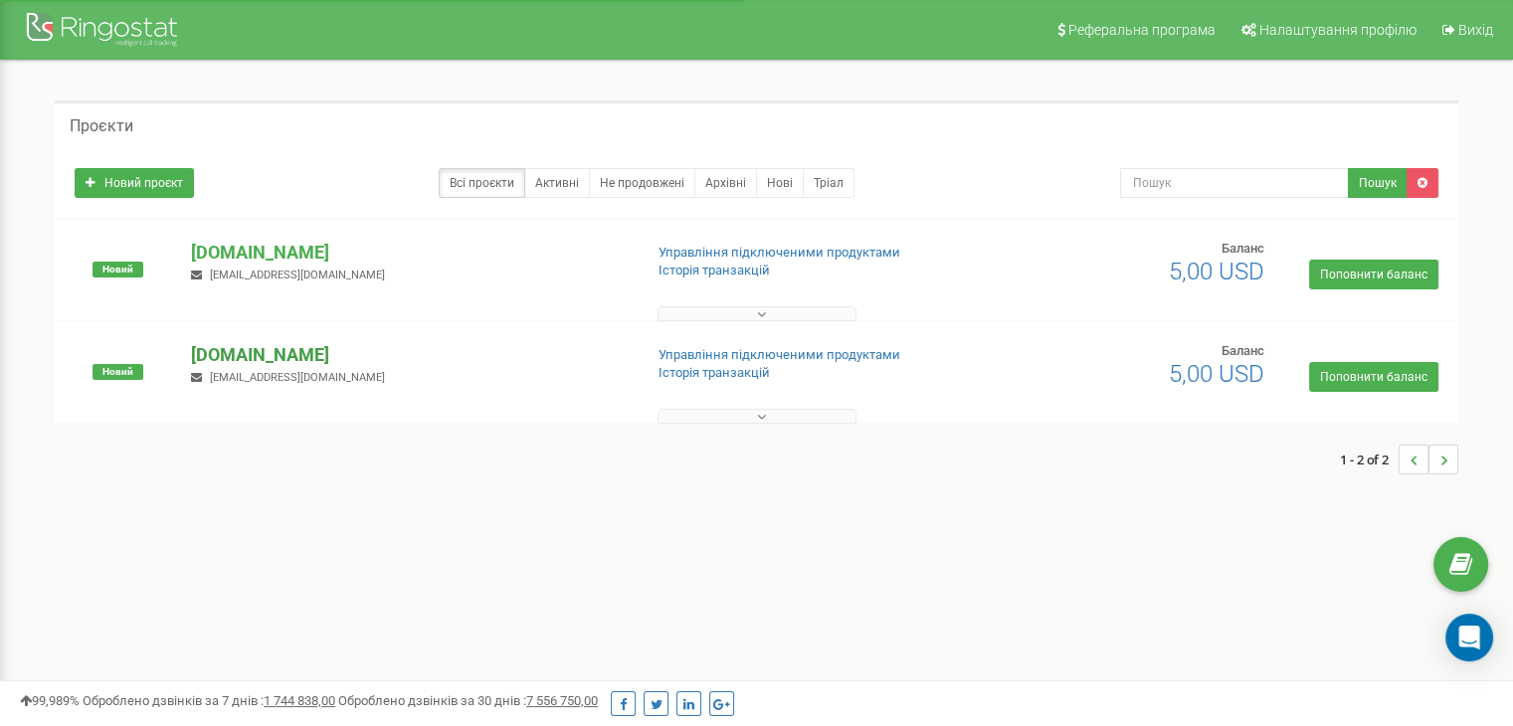
click at [282, 351] on p "[DOMAIN_NAME]" at bounding box center [408, 355] width 435 height 26
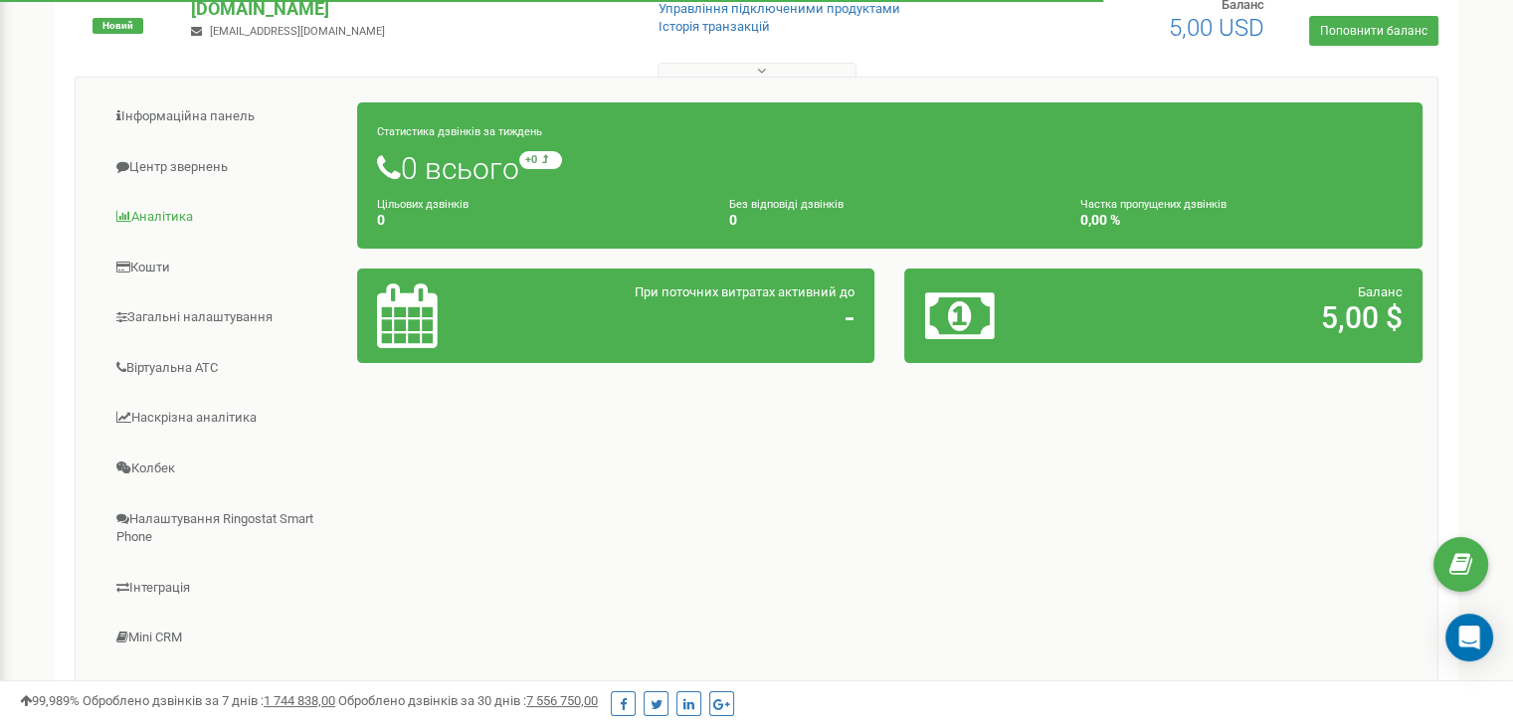
scroll to position [467, 0]
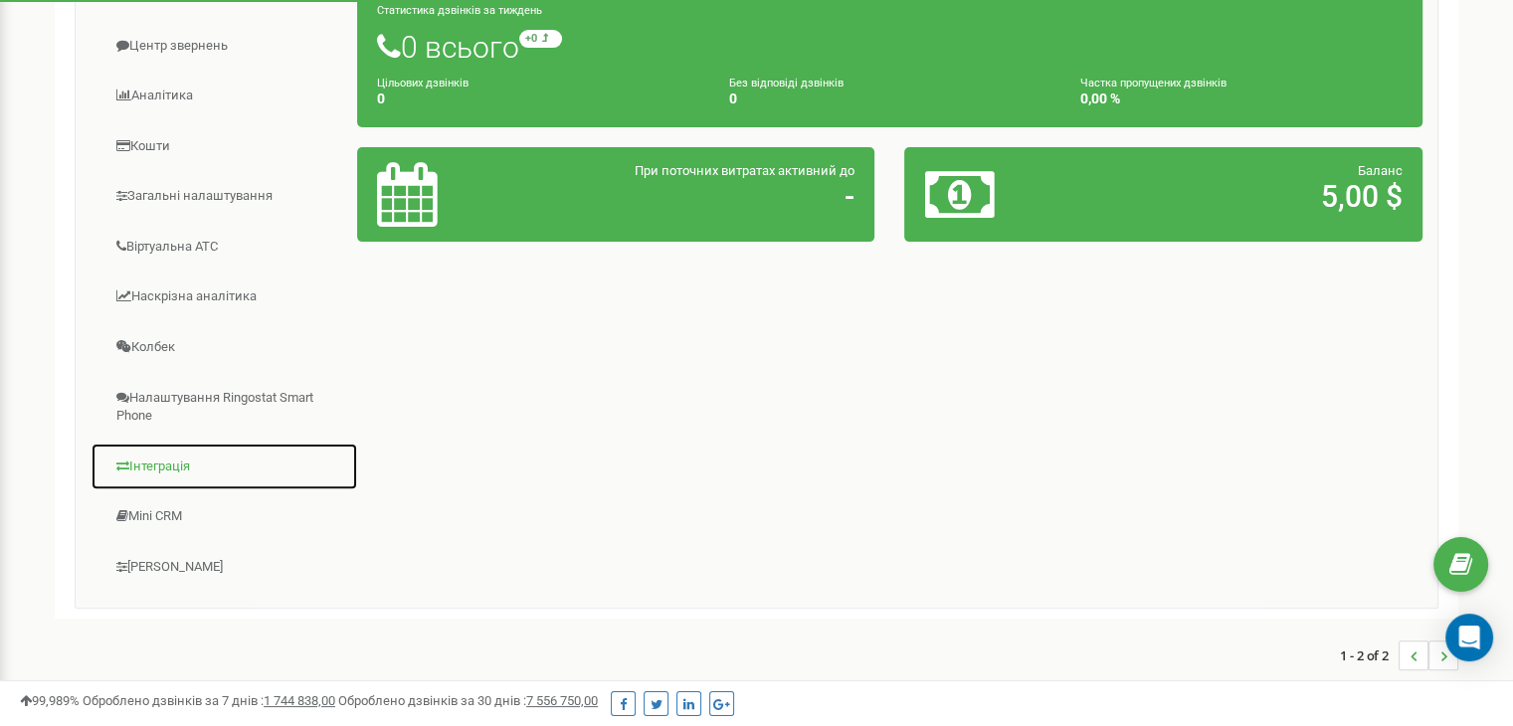
click at [176, 457] on link "Інтеграція" at bounding box center [225, 467] width 268 height 49
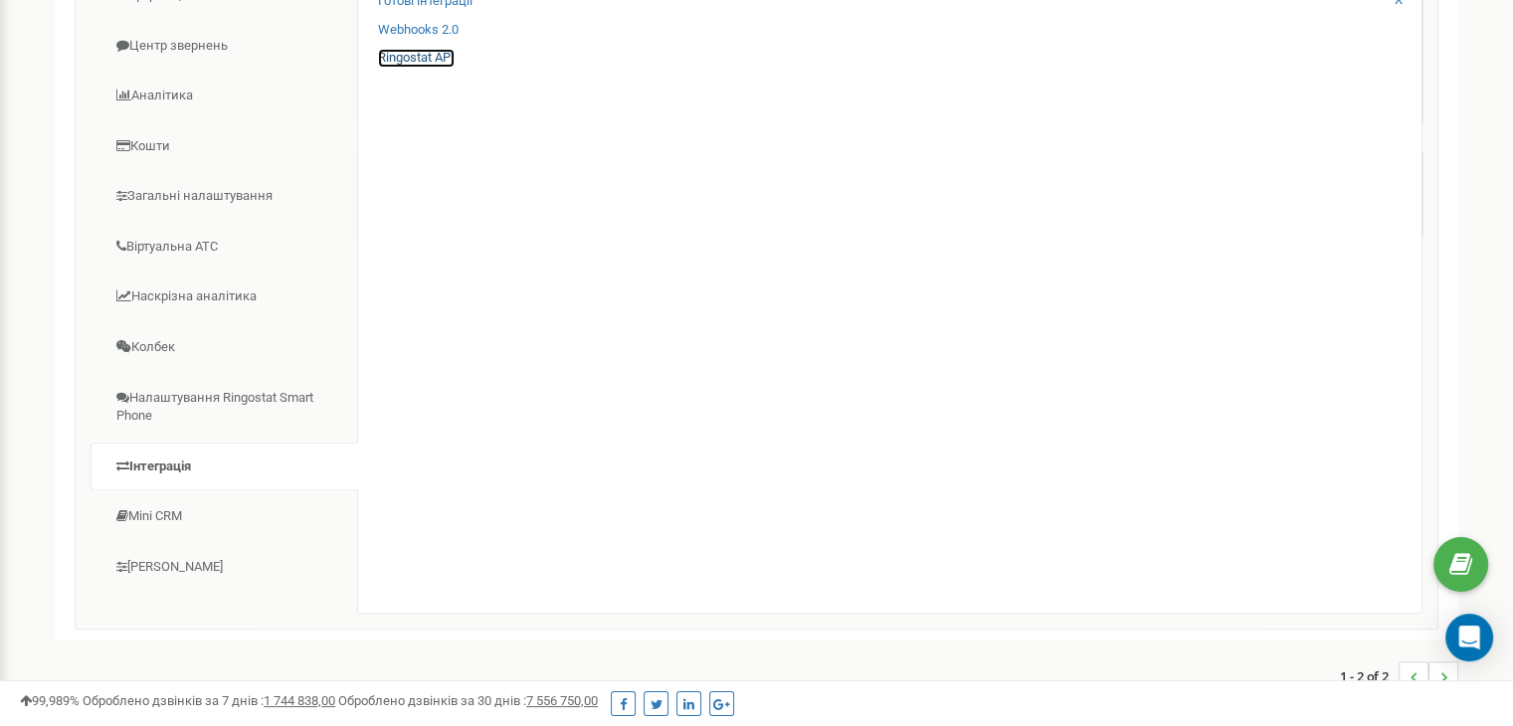
click at [434, 65] on link "Ringostat API" at bounding box center [416, 58] width 77 height 19
